Goal: Task Accomplishment & Management: Complete application form

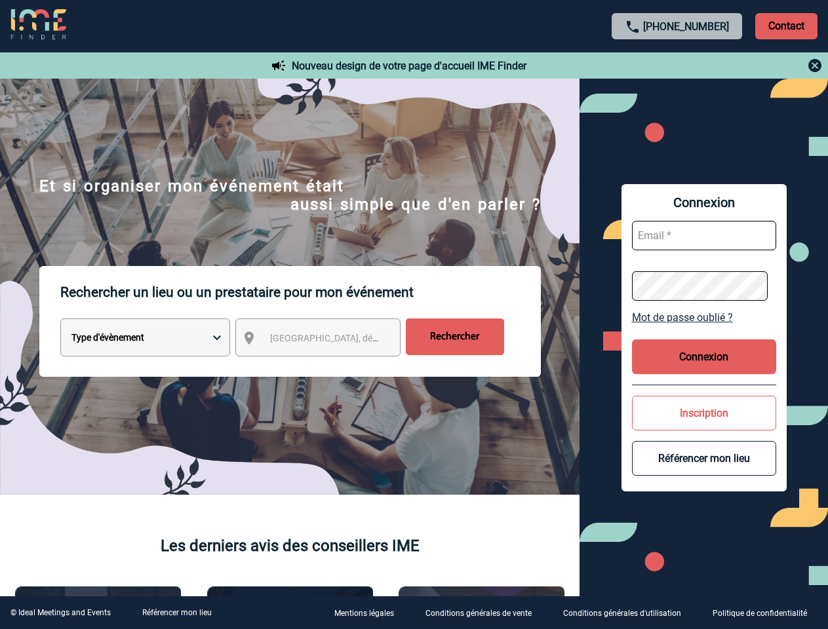
click at [414, 315] on p "Rechercher un lieu ou un prestataire pour mon événement" at bounding box center [300, 292] width 481 height 52
click at [786, 26] on p "Contact" at bounding box center [786, 26] width 62 height 26
click at [677, 66] on div at bounding box center [678, 66] width 292 height 16
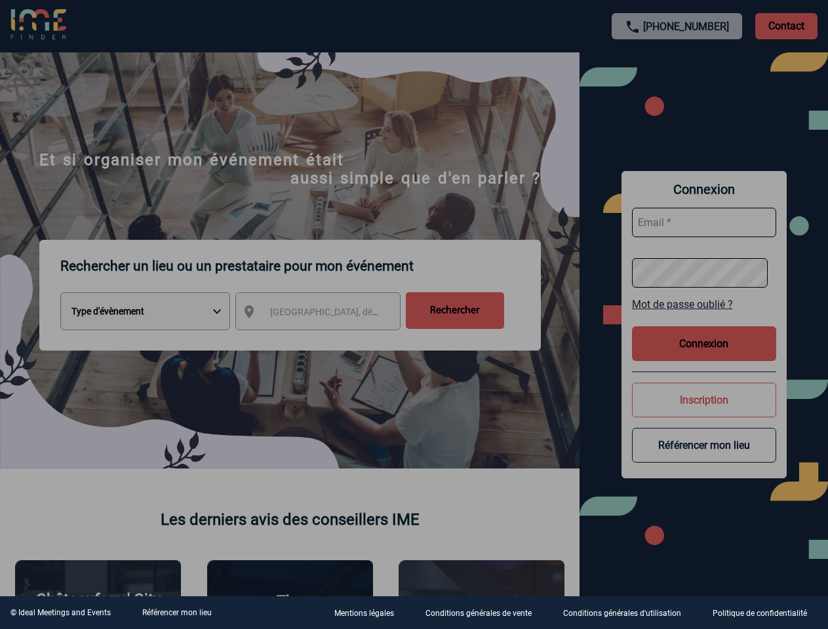
click at [330, 340] on div at bounding box center [414, 314] width 828 height 629
click at [704, 317] on div at bounding box center [414, 314] width 828 height 629
click at [704, 357] on div at bounding box center [414, 314] width 828 height 629
click at [704, 413] on div at bounding box center [414, 314] width 828 height 629
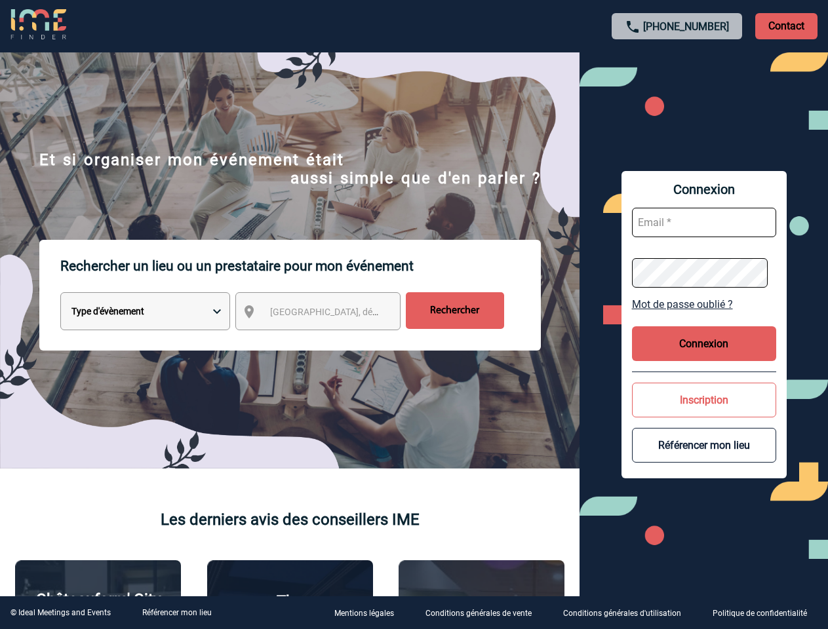
click at [704, 458] on button "Référencer mon lieu" at bounding box center [704, 445] width 144 height 35
click at [176, 613] on link "Référencer mon lieu" at bounding box center [177, 612] width 70 height 9
